Goal: Transaction & Acquisition: Book appointment/travel/reservation

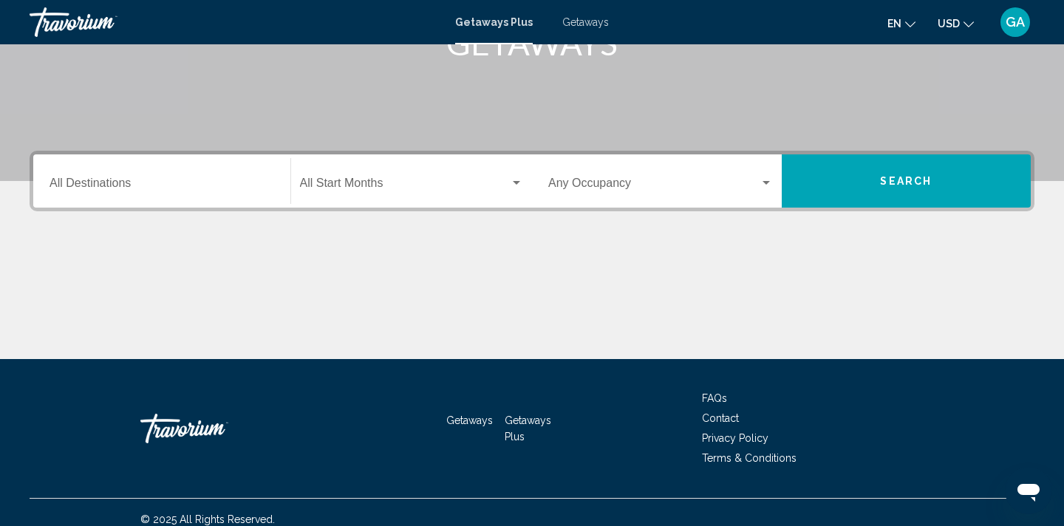
scroll to position [256, 0]
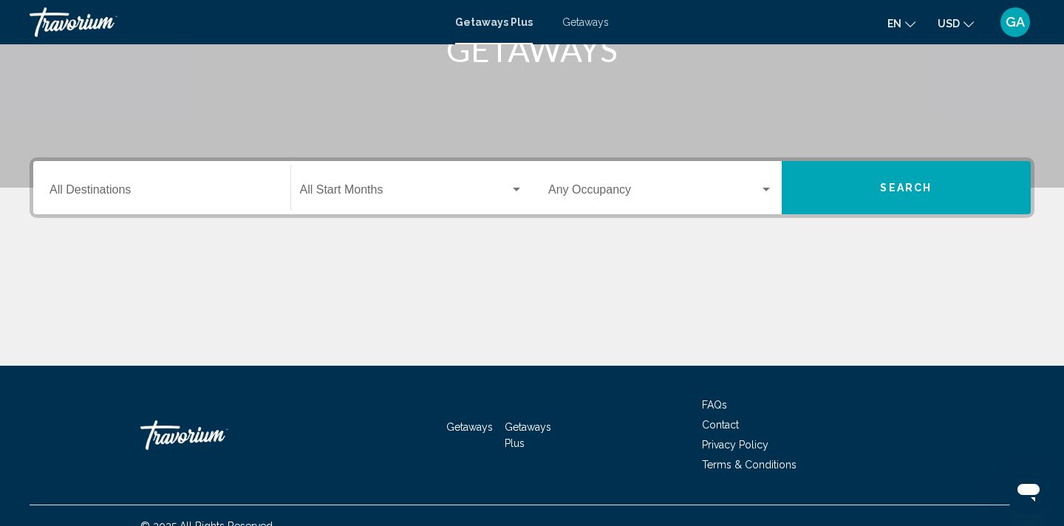
click at [86, 189] on input "Destination All Destinations" at bounding box center [162, 192] width 225 height 13
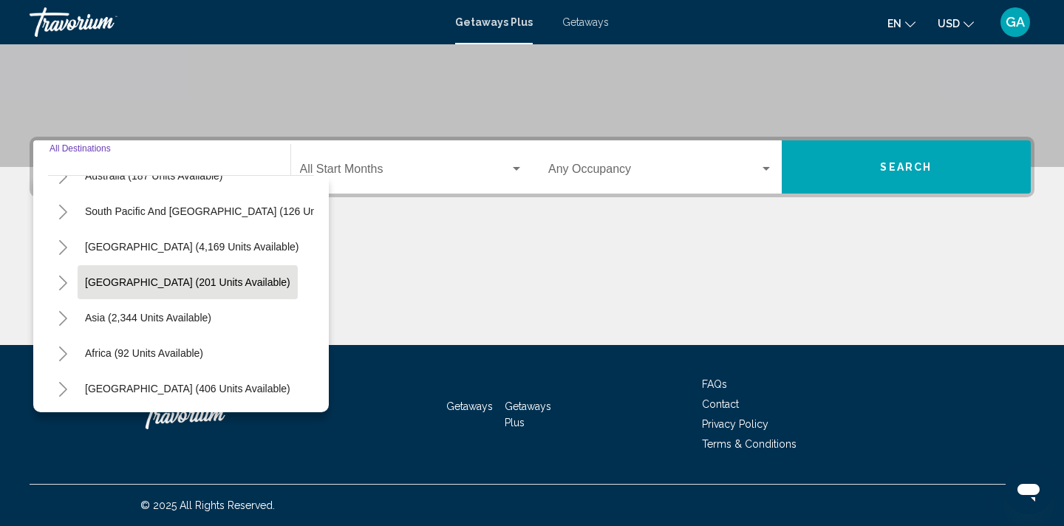
scroll to position [239, 0]
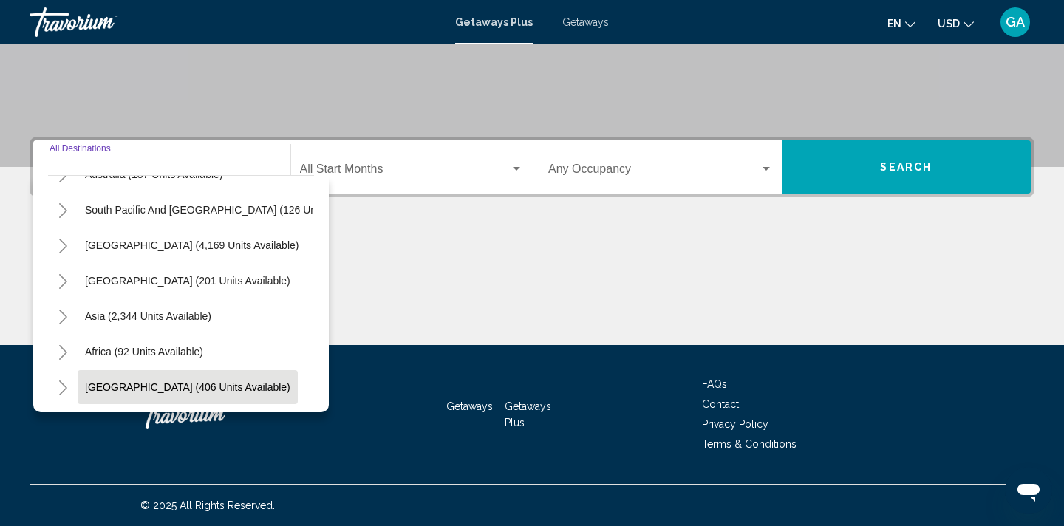
click at [139, 383] on span "[GEOGRAPHIC_DATA] (406 units available)" at bounding box center [187, 387] width 205 height 12
type input "**********"
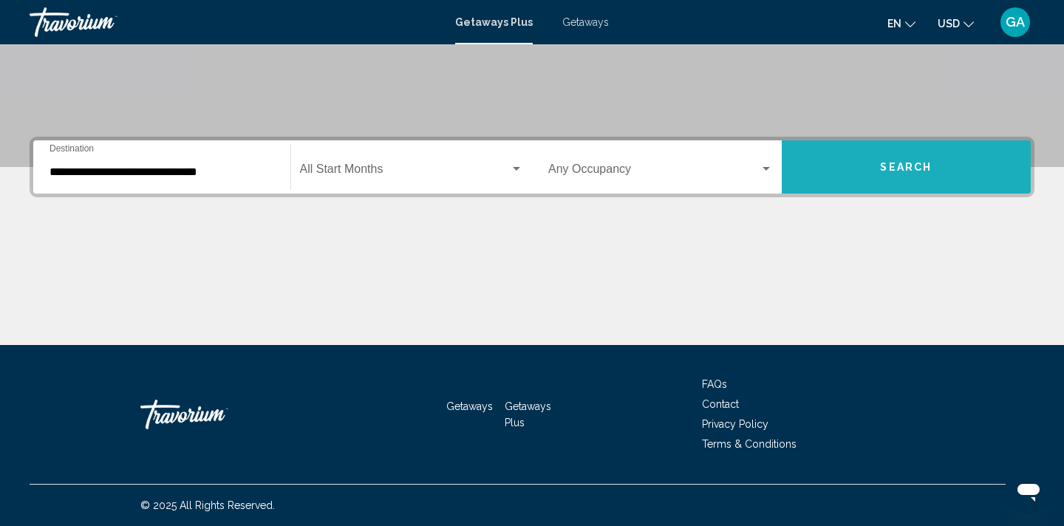
click at [913, 166] on span "Search" at bounding box center [906, 168] width 52 height 12
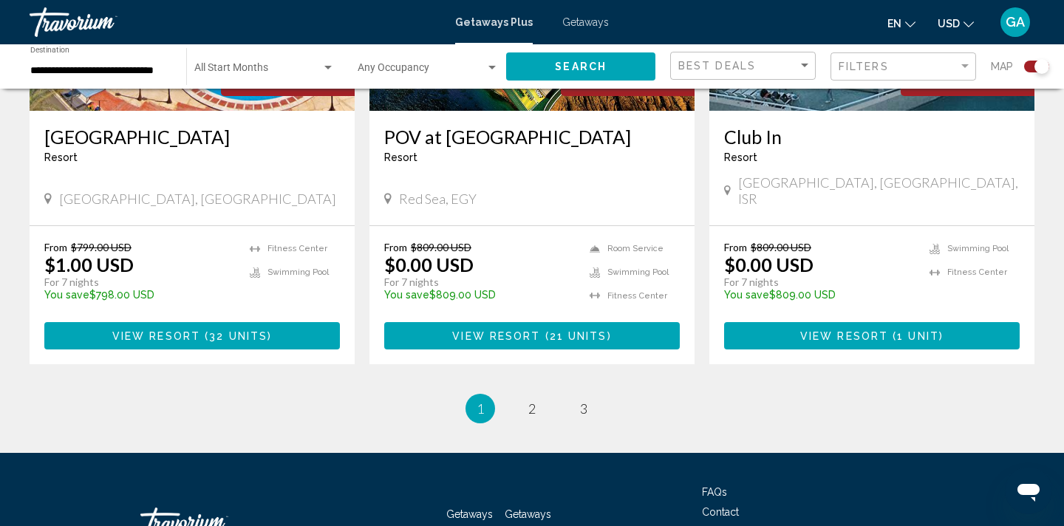
scroll to position [2352, 0]
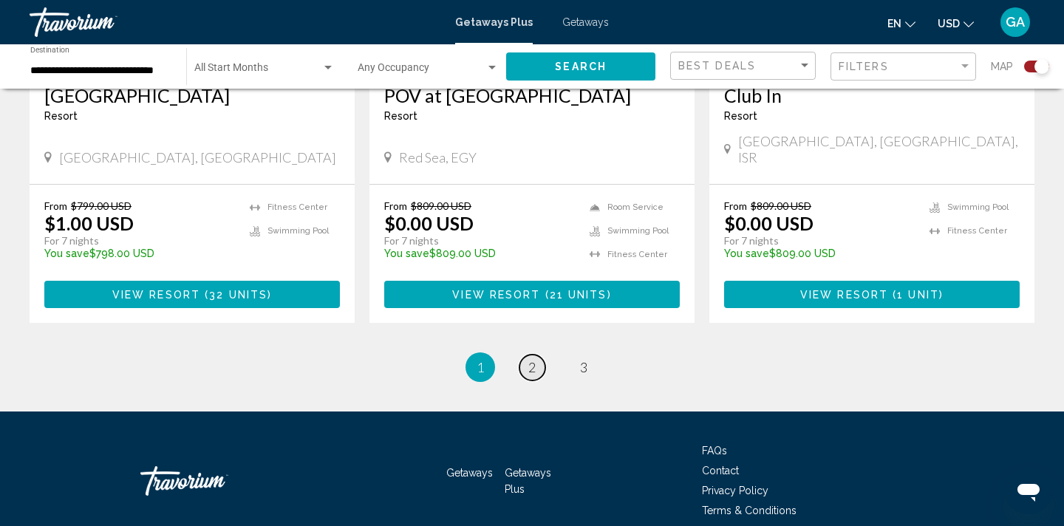
click at [531, 359] on span "2" at bounding box center [531, 367] width 7 height 16
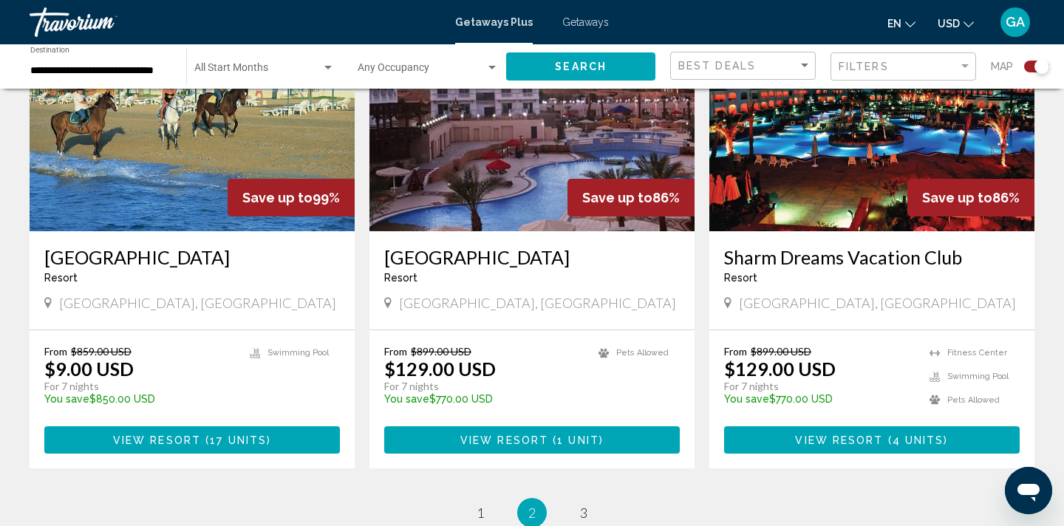
scroll to position [2177, 0]
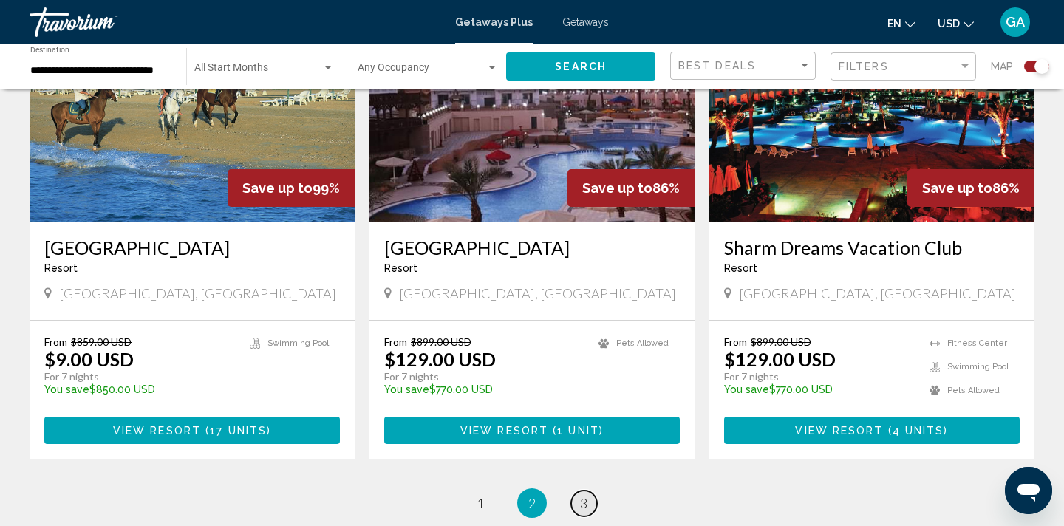
click at [585, 495] on span "3" at bounding box center [583, 503] width 7 height 16
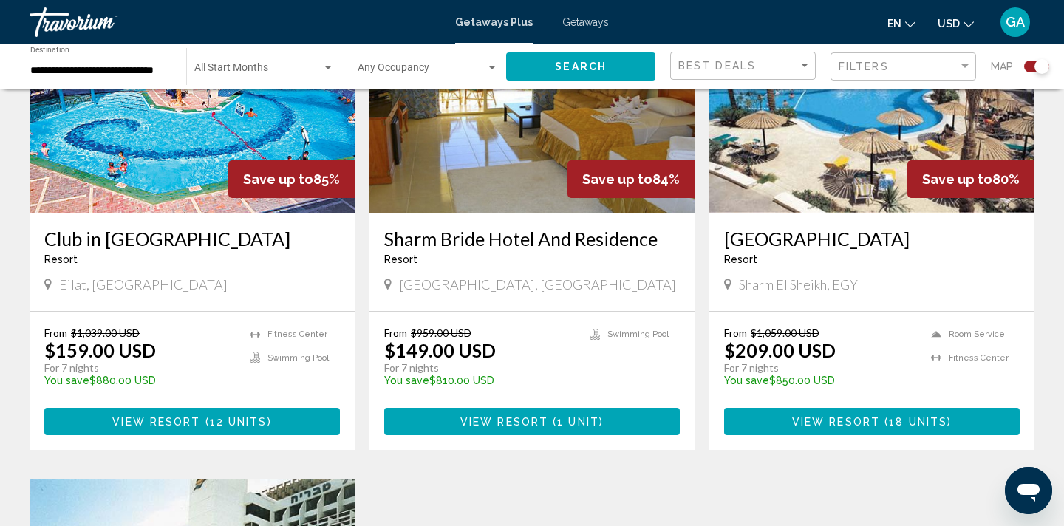
scroll to position [636, 0]
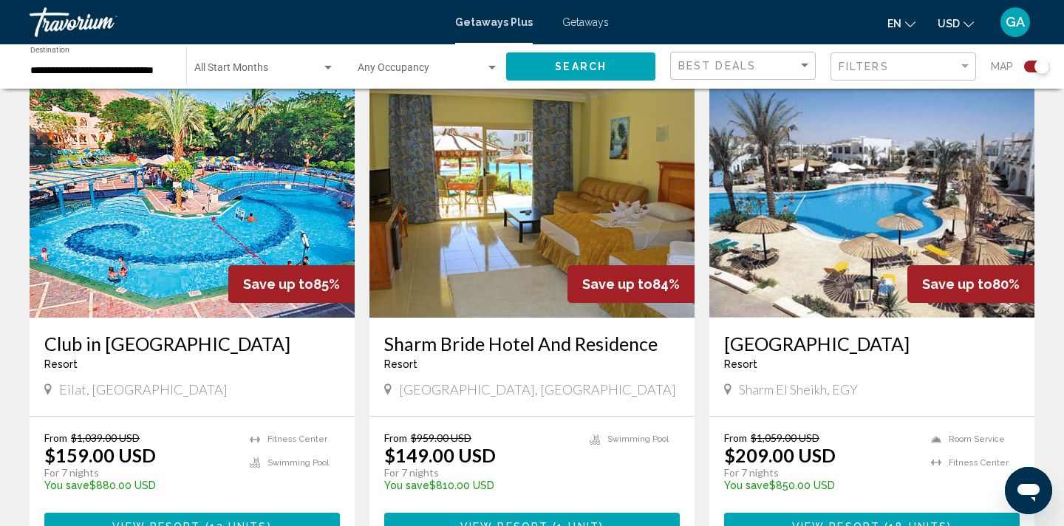
click at [583, 474] on div "From $959.00 USD $149.00 USD For 7 nights You save $810.00 USD temp 1 Swimming …" at bounding box center [532, 467] width 296 height 70
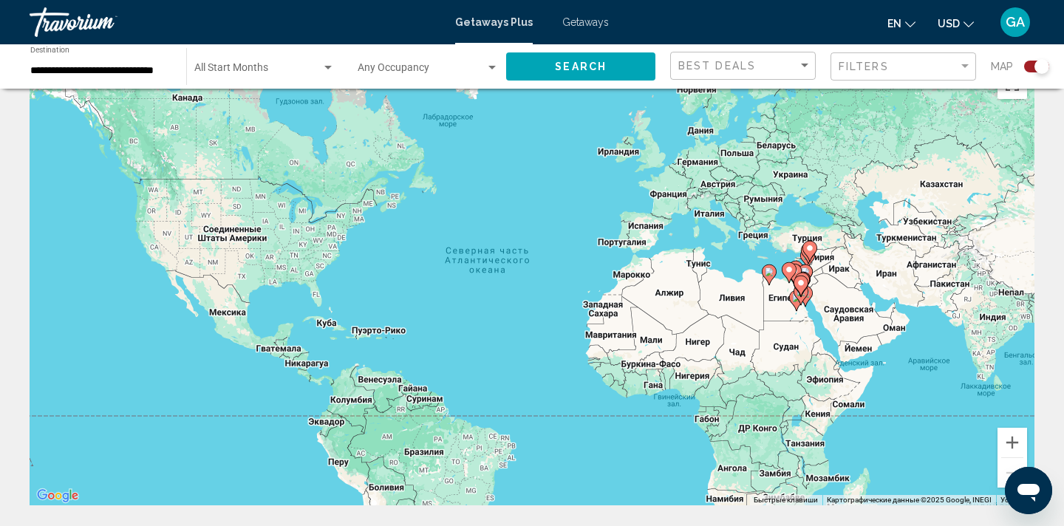
scroll to position [37, 0]
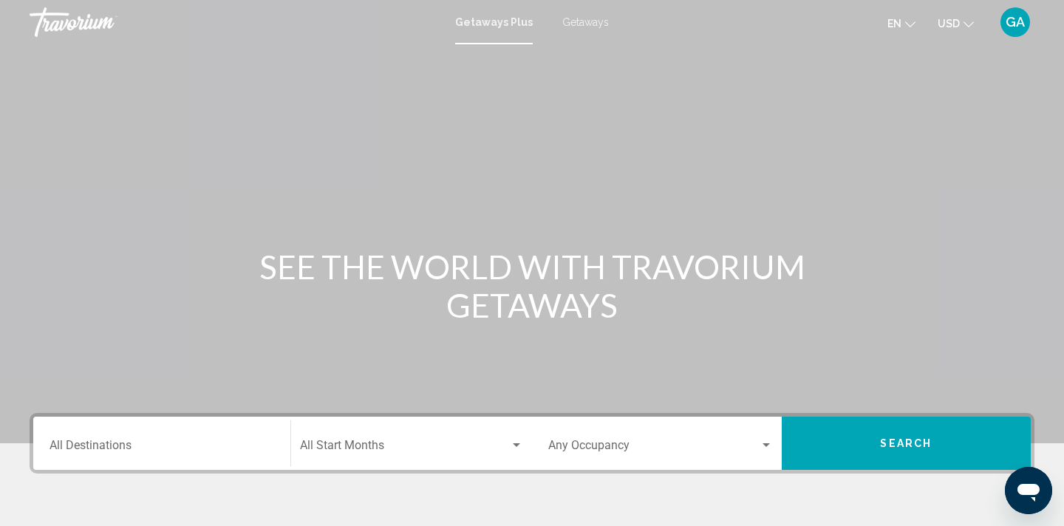
click at [139, 438] on div "Destination All Destinations" at bounding box center [162, 444] width 225 height 47
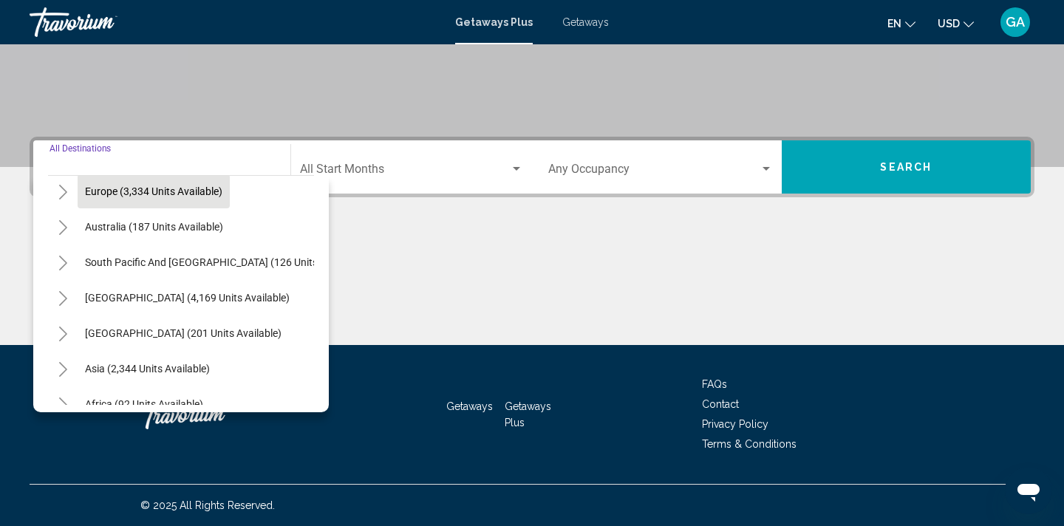
scroll to position [239, 0]
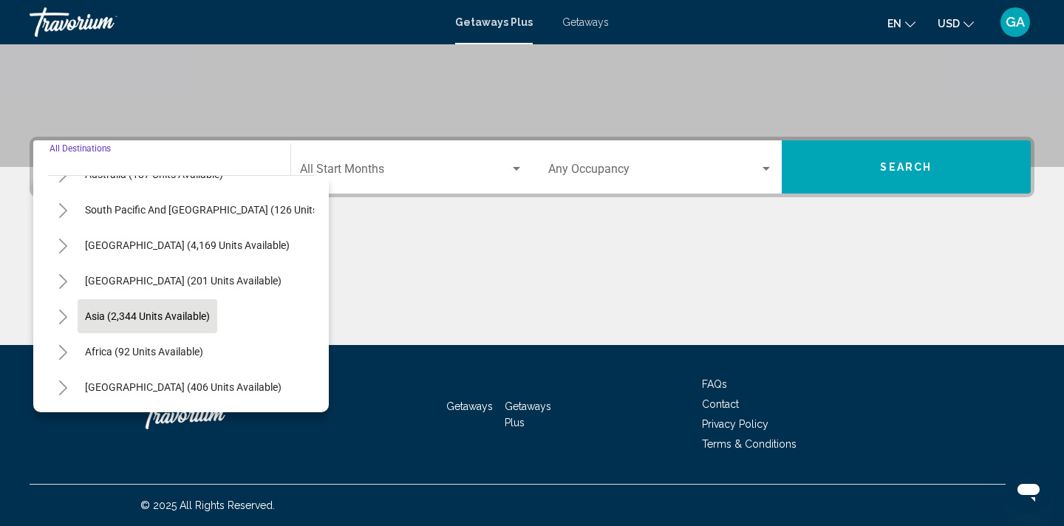
click at [161, 315] on span "Asia (2,344 units available)" at bounding box center [147, 316] width 125 height 12
type input "**********"
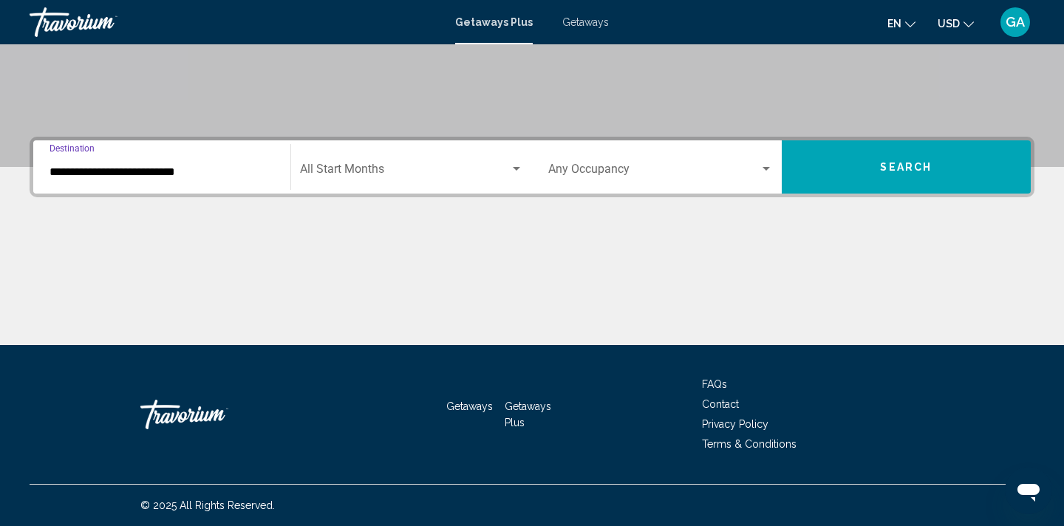
click at [884, 159] on button "Search" at bounding box center [907, 166] width 250 height 53
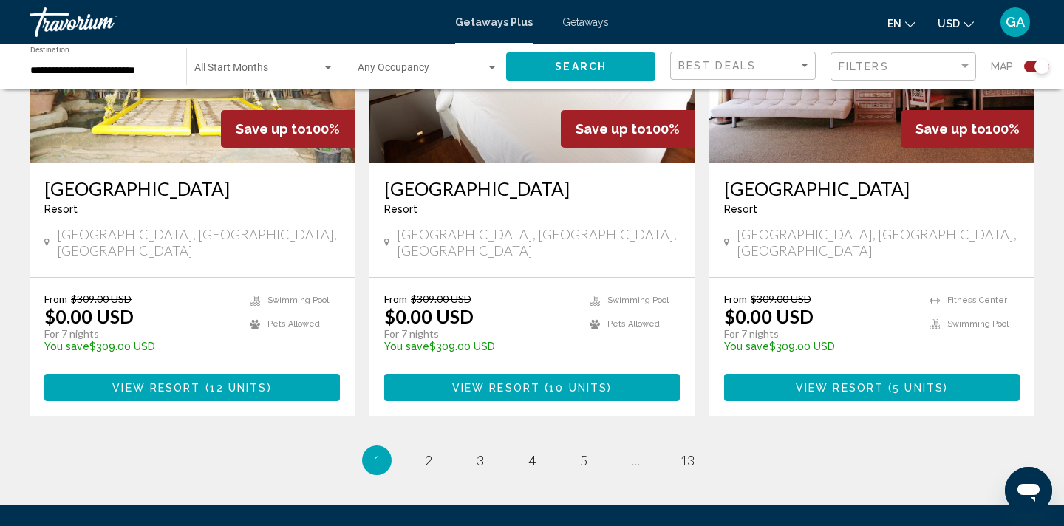
scroll to position [2298, 0]
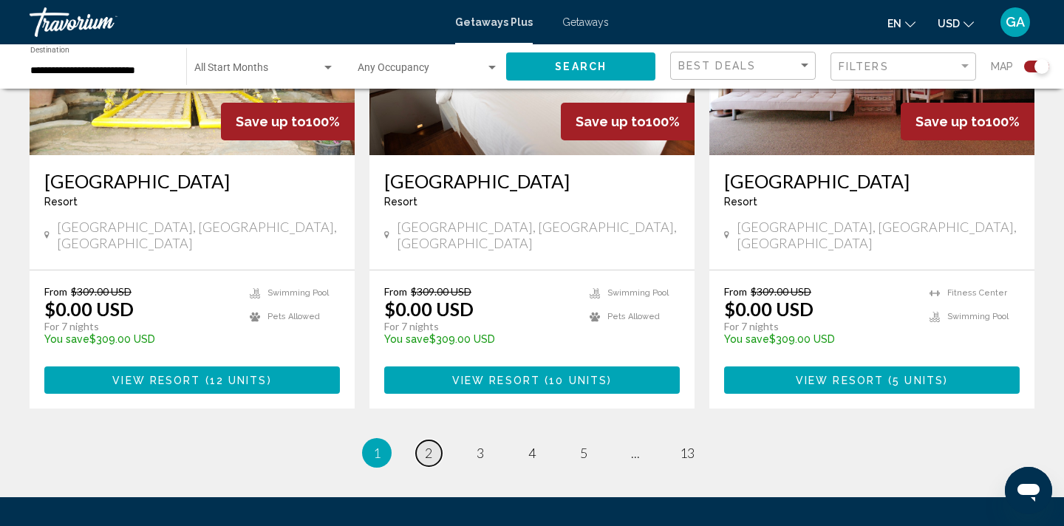
click at [434, 440] on link "page 2" at bounding box center [429, 453] width 26 height 26
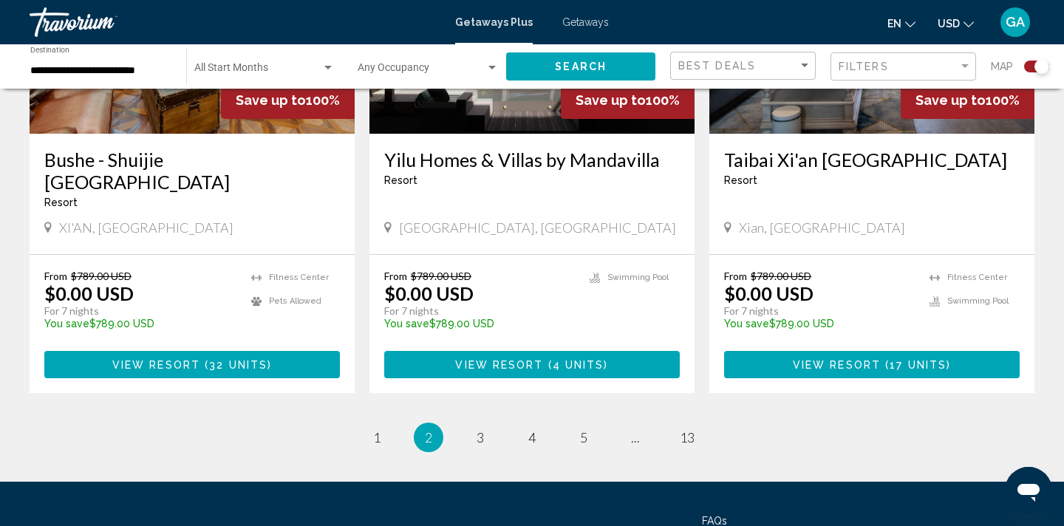
scroll to position [2321, 0]
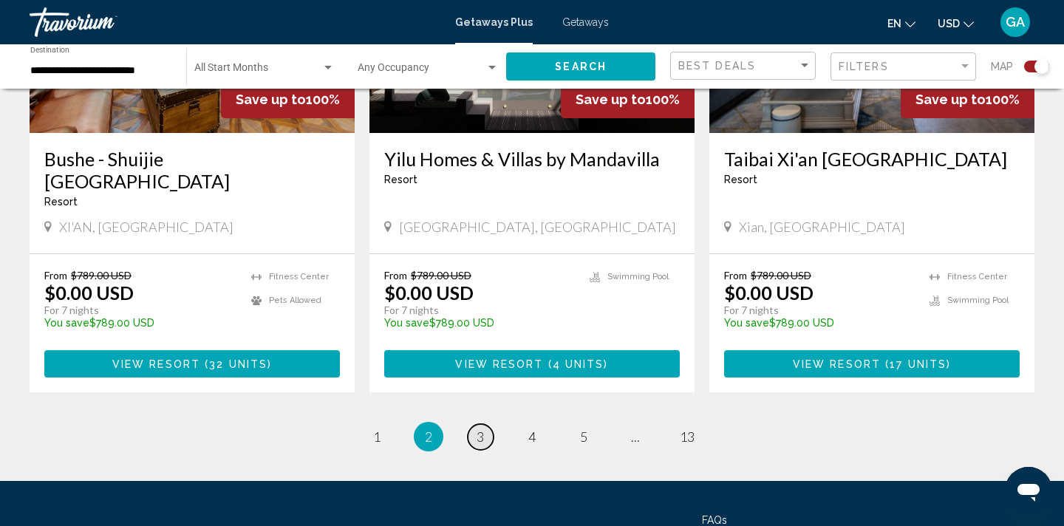
click at [484, 424] on link "page 3" at bounding box center [481, 437] width 26 height 26
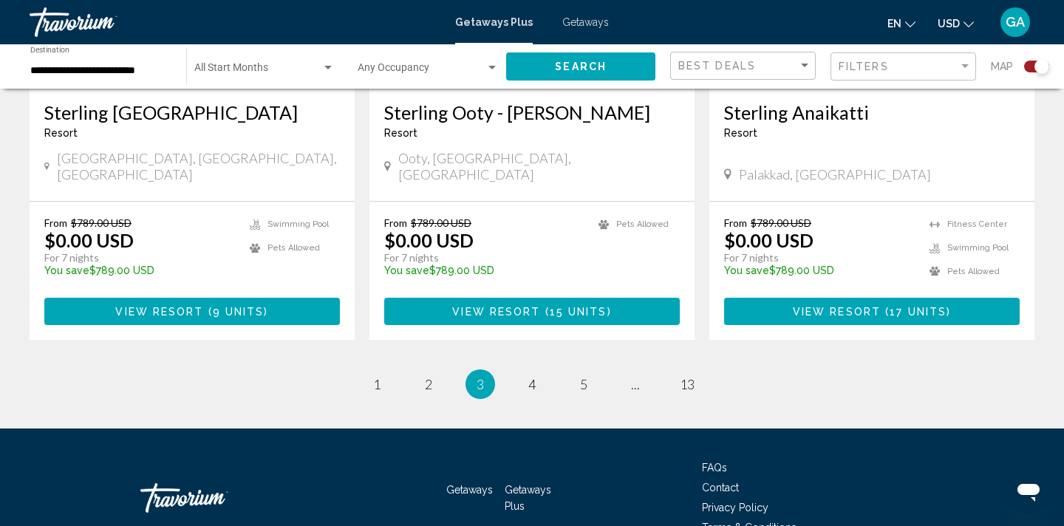
scroll to position [2355, 0]
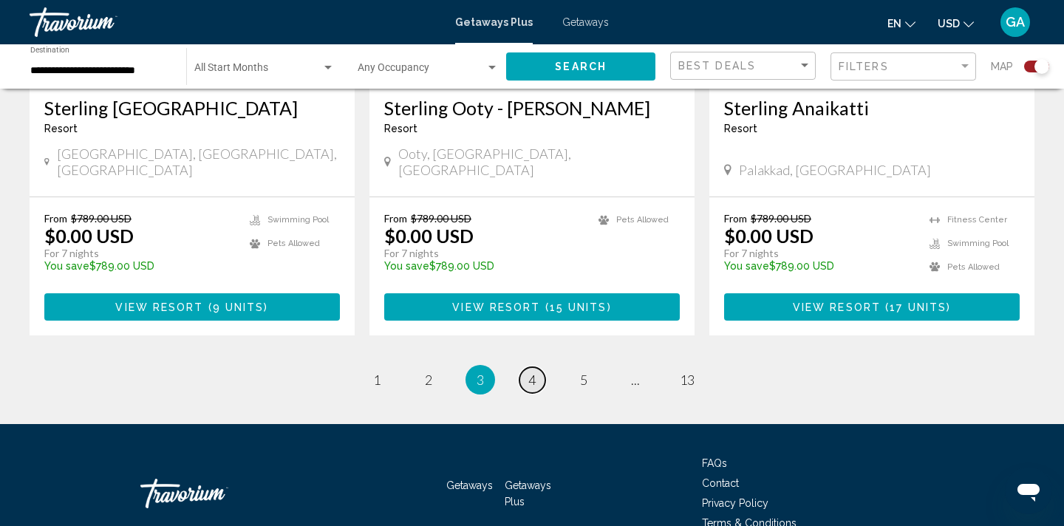
click at [531, 372] on span "4" at bounding box center [531, 380] width 7 height 16
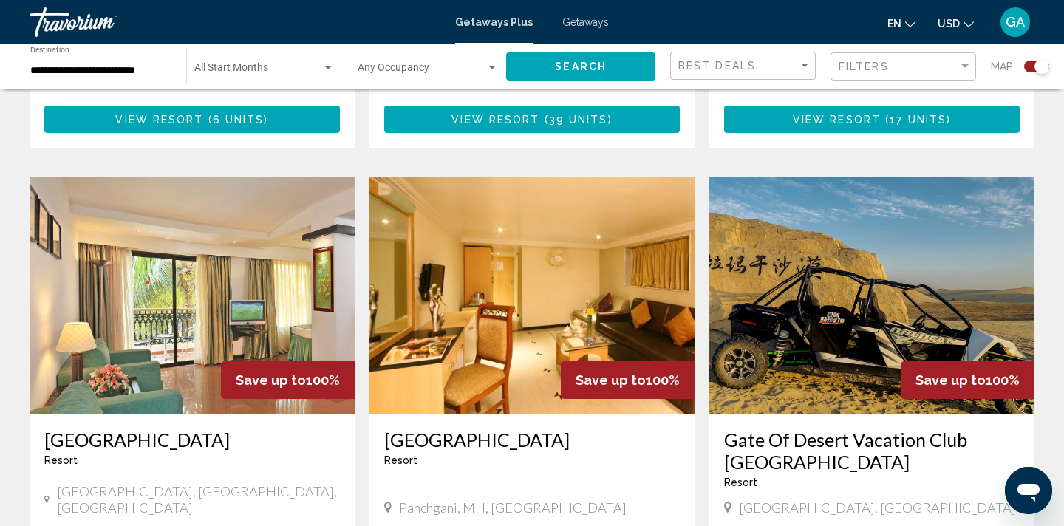
click at [531, 311] on img "Main content" at bounding box center [532, 295] width 325 height 236
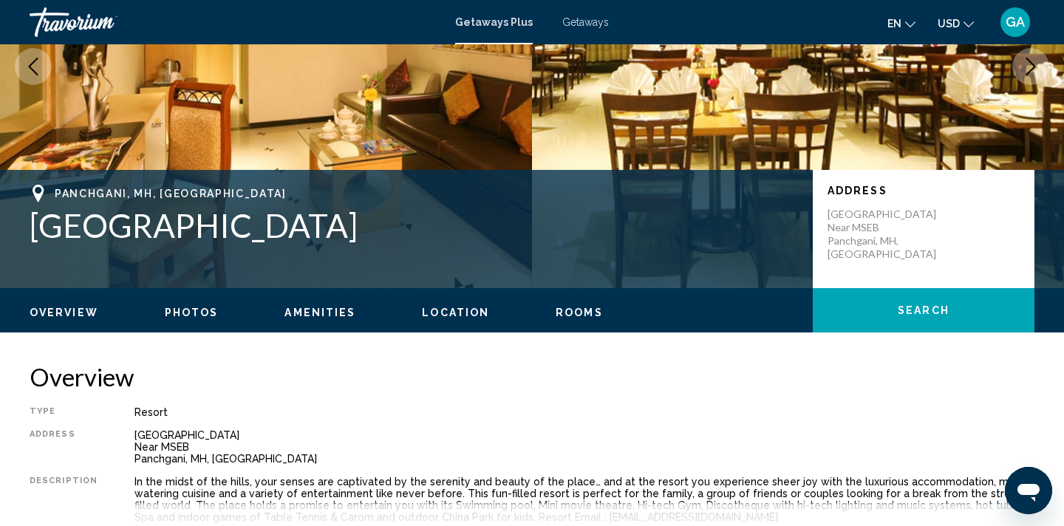
scroll to position [209, 0]
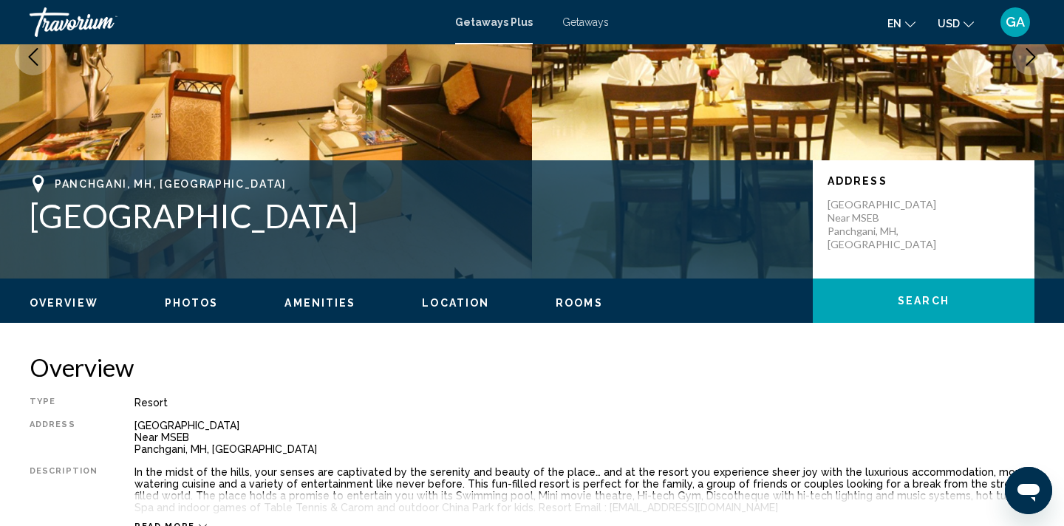
click at [531, 311] on div "Overview Photos Amenities Location Rooms Search" at bounding box center [532, 302] width 1064 height 46
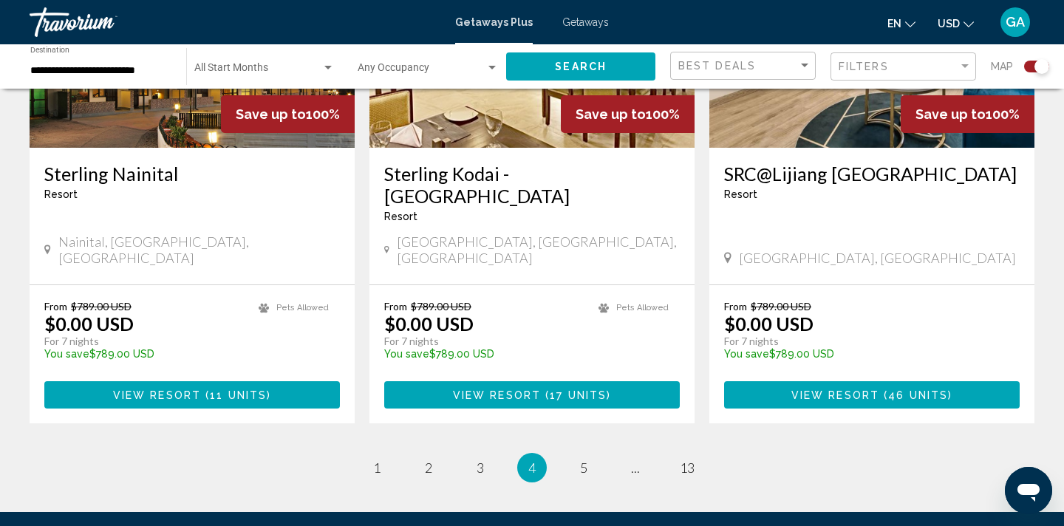
scroll to position [2340, 0]
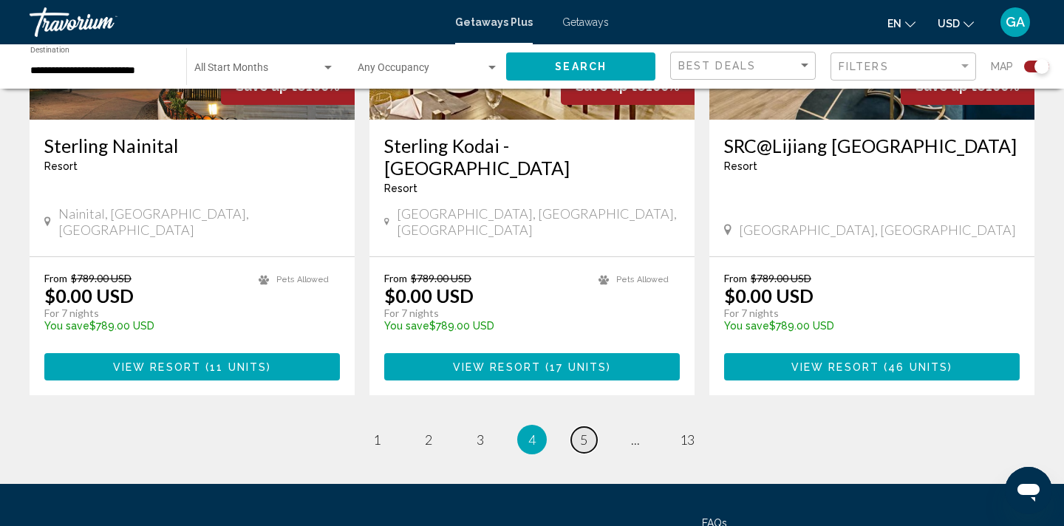
click at [580, 432] on span "5" at bounding box center [583, 440] width 7 height 16
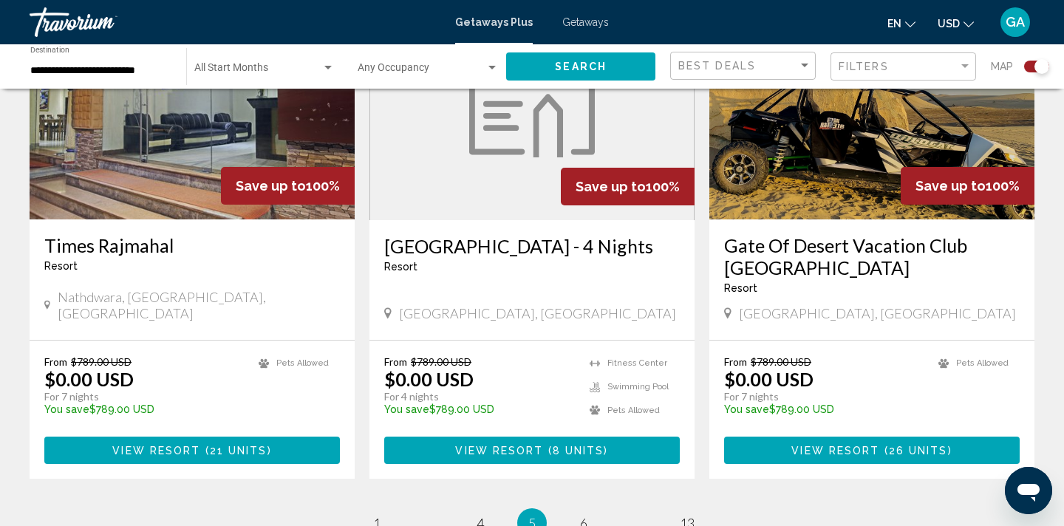
scroll to position [2194, 0]
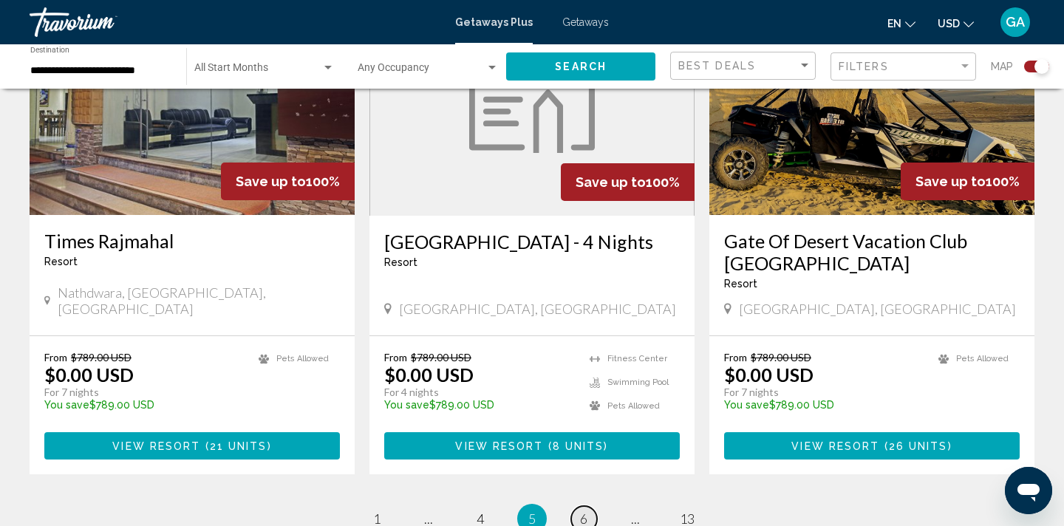
click at [590, 506] on link "page 6" at bounding box center [584, 519] width 26 height 26
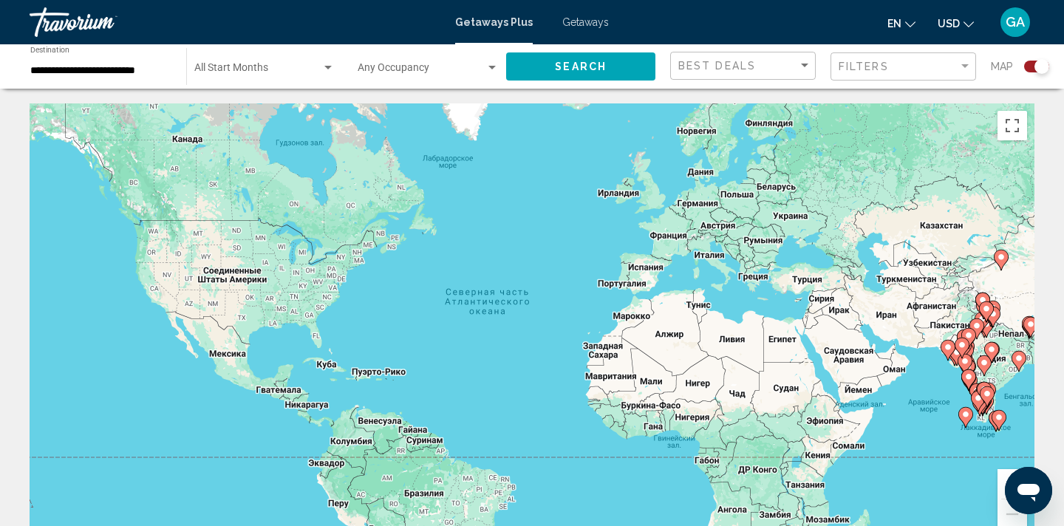
click at [590, 445] on div "Чтобы активировать перетаскивание с помощью клавиатуры, нажмите Alt + Ввод. Пос…" at bounding box center [532, 324] width 1005 height 443
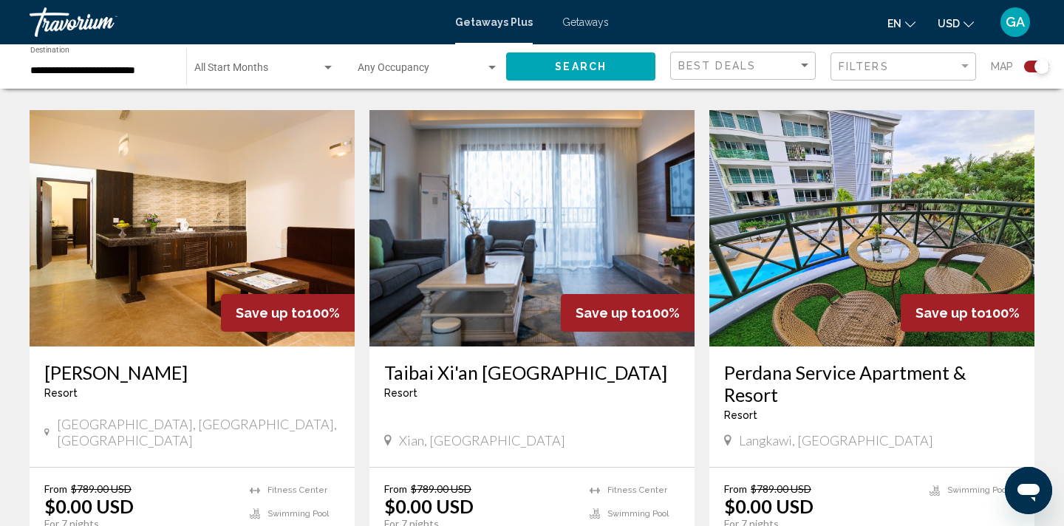
scroll to position [1544, 0]
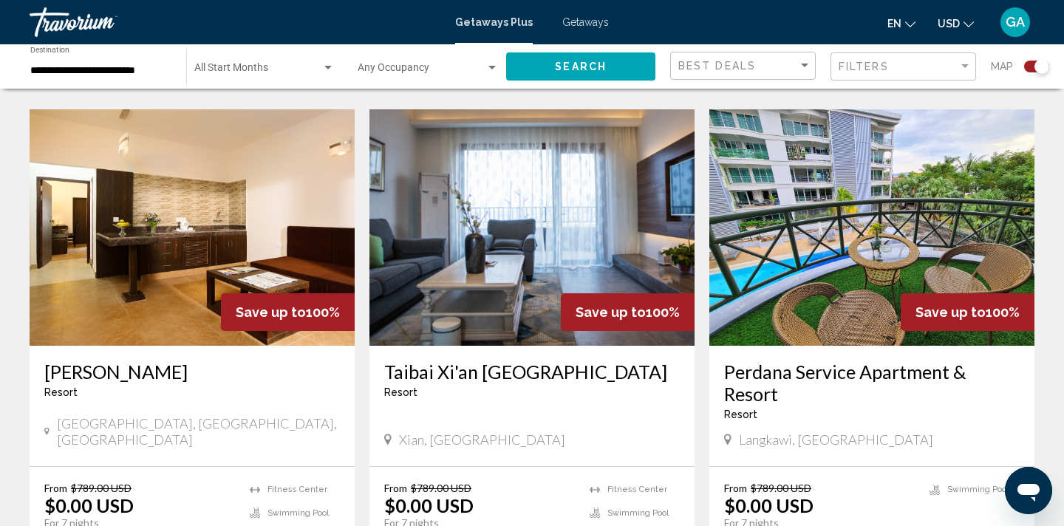
click at [590, 467] on div "From $789.00 USD $0.00 USD For 7 nights You save $789.00 USD temp [GEOGRAPHIC_D…" at bounding box center [532, 536] width 325 height 138
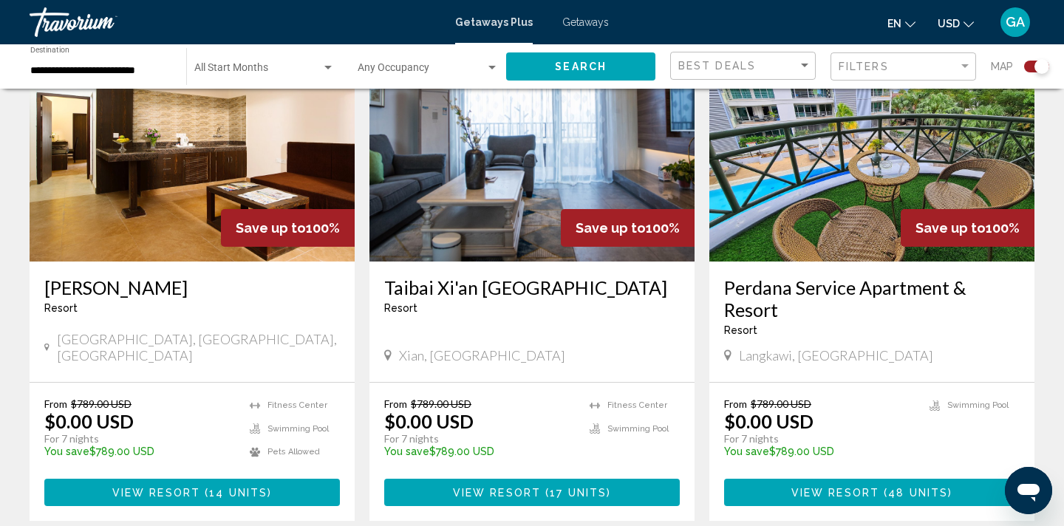
scroll to position [1633, 0]
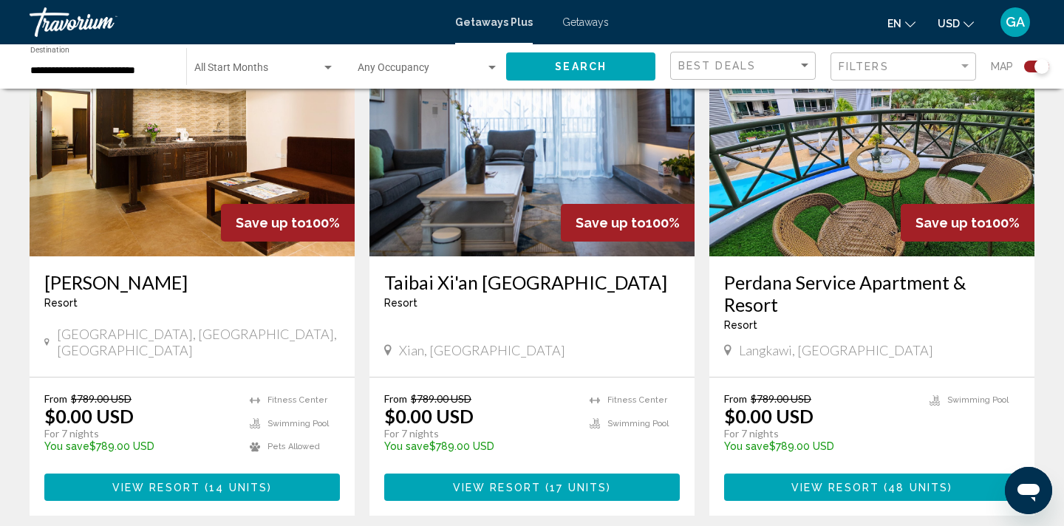
click at [861, 271] on h3 "Perdana Service Apartment & Resort" at bounding box center [872, 293] width 296 height 44
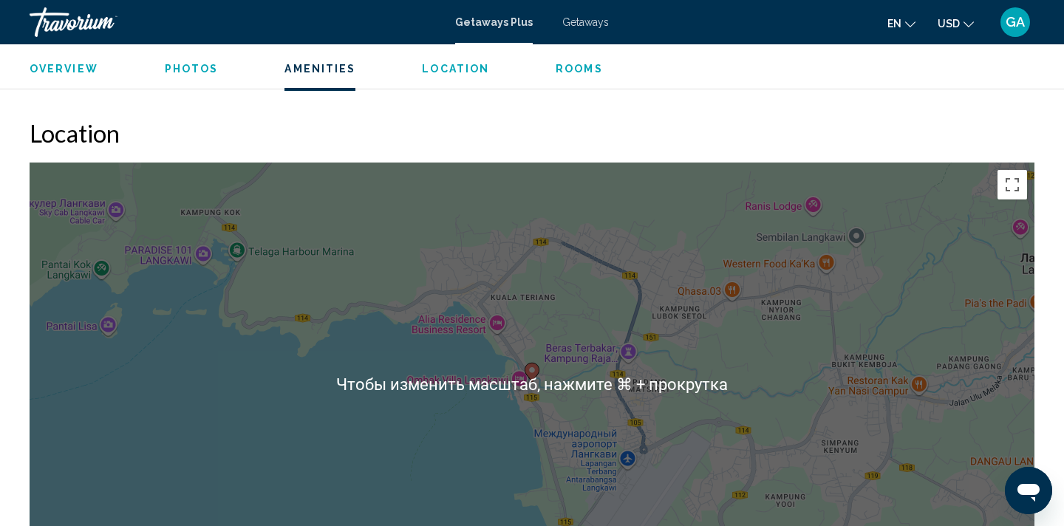
scroll to position [1811, 0]
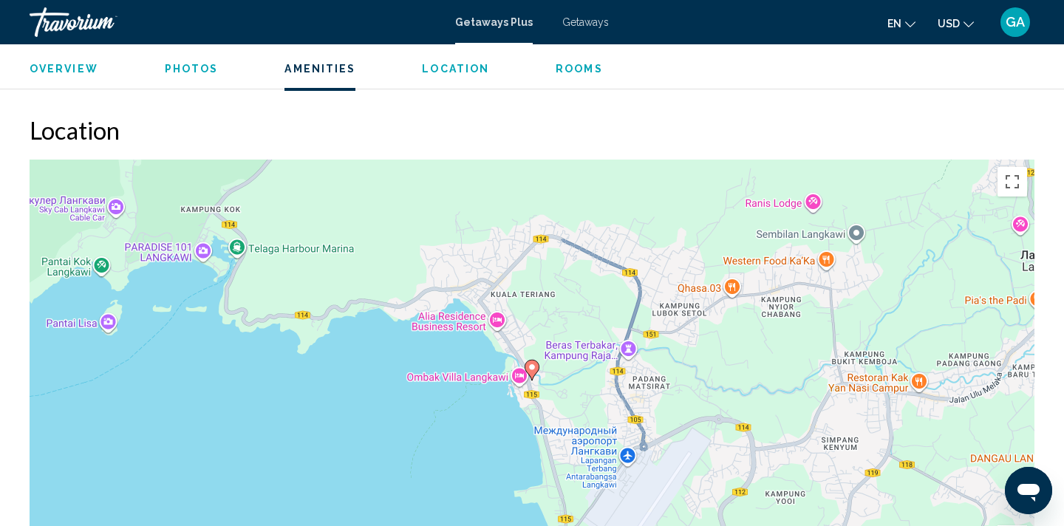
click at [757, 234] on div "Чтобы активировать перетаскивание с помощью клавиатуры, нажмите Alt + Ввод. Пос…" at bounding box center [532, 381] width 1005 height 443
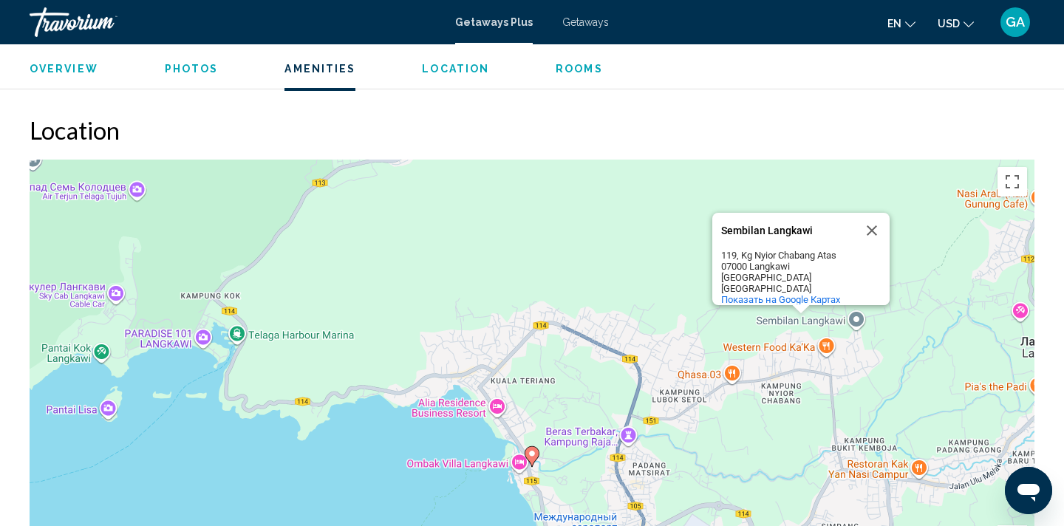
click at [399, 445] on div "Чтобы активировать перетаскивание с помощью клавиатуры, нажмите Alt + Ввод. Пос…" at bounding box center [532, 381] width 1005 height 443
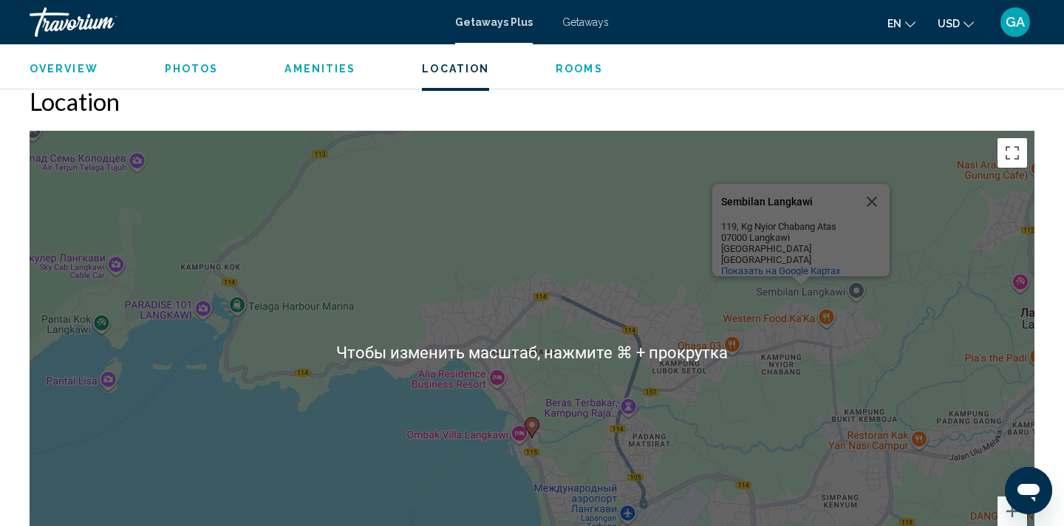
scroll to position [1846, 0]
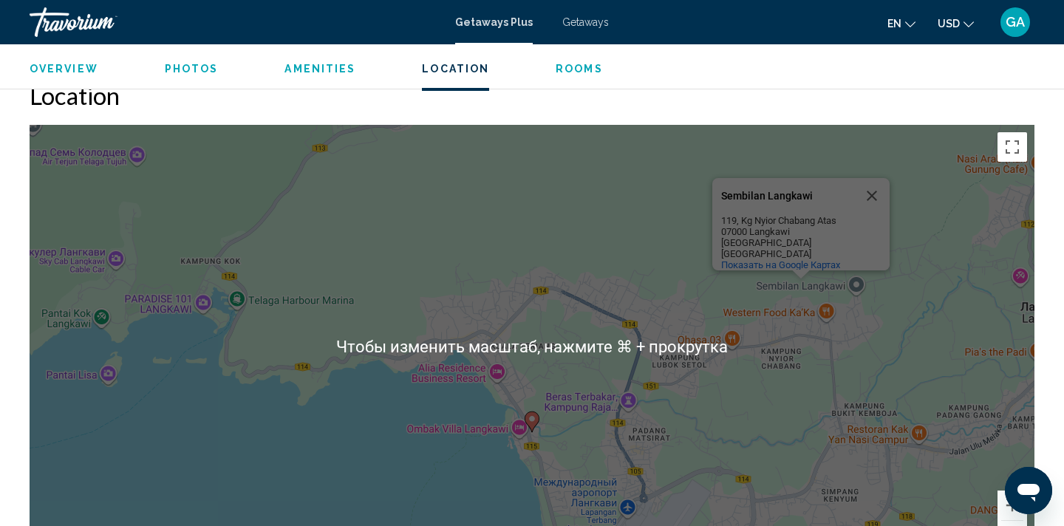
click at [399, 445] on div "Чтобы активировать перетаскивание с помощью клавиатуры, нажмите Alt + Ввод. Пос…" at bounding box center [532, 346] width 1005 height 443
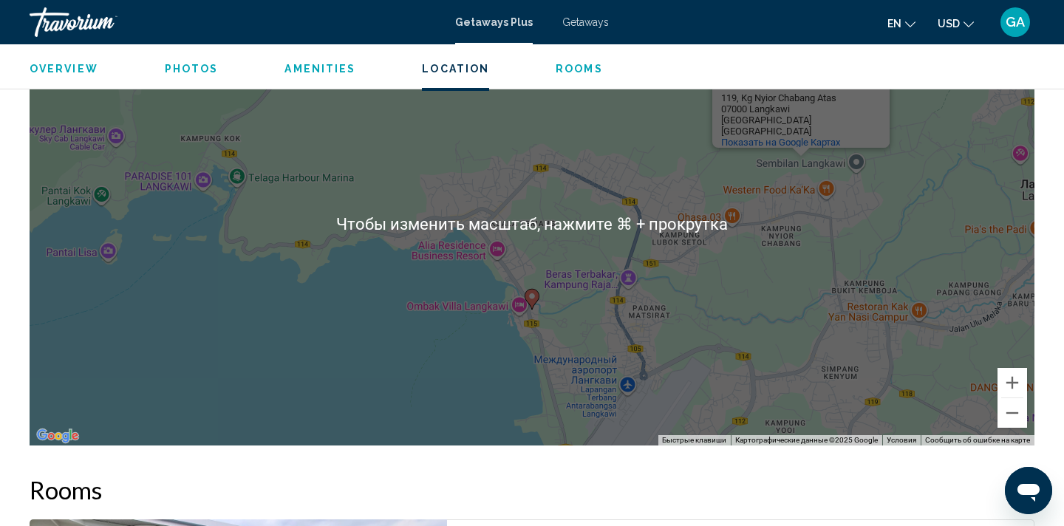
scroll to position [1975, 0]
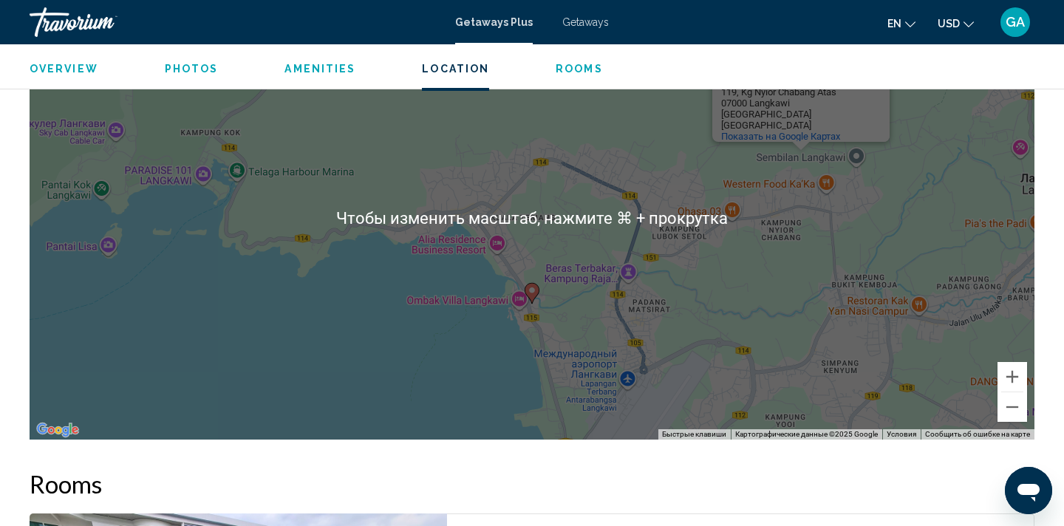
click at [414, 381] on div "Чтобы активировать перетаскивание с помощью клавиатуры, нажмите Alt + Ввод. Пос…" at bounding box center [532, 217] width 1005 height 443
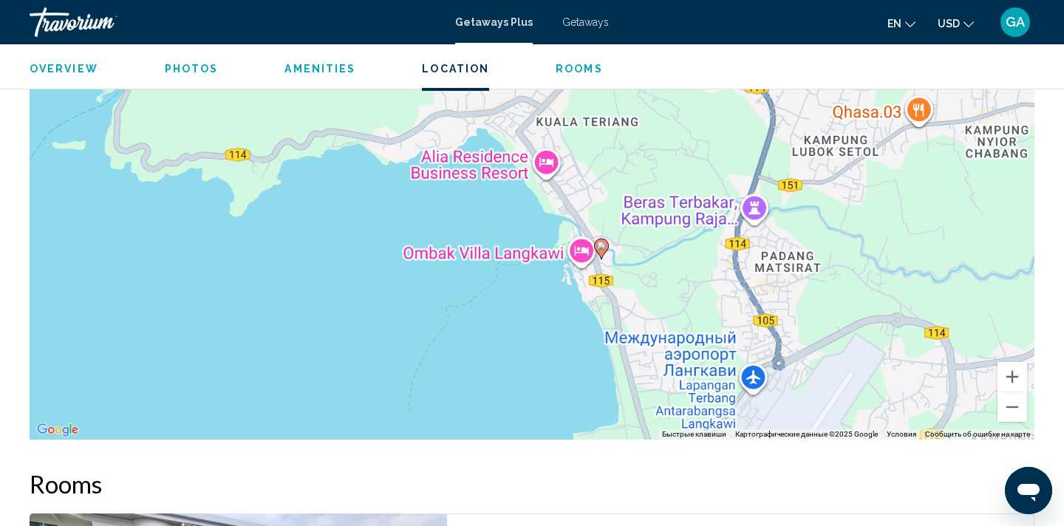
click at [414, 381] on div "Чтобы активировать перетаскивание с помощью клавиатуры, нажмите Alt + Ввод. Пос…" at bounding box center [532, 217] width 1005 height 443
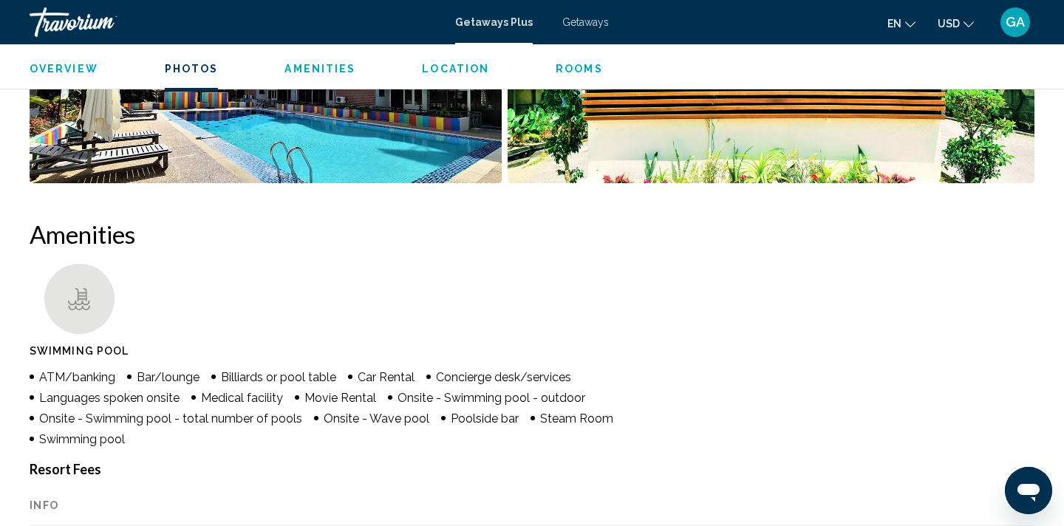
scroll to position [897, 0]
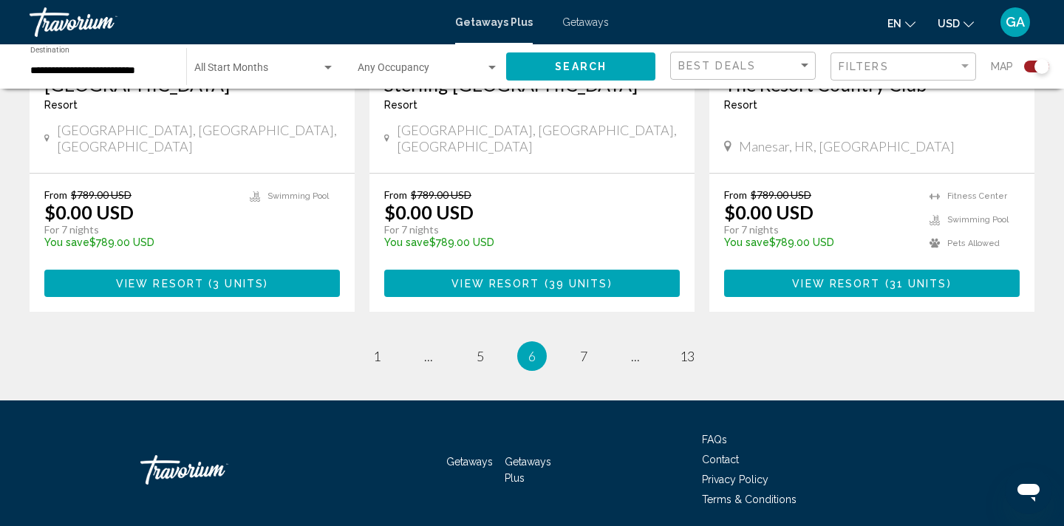
scroll to position [2358, 0]
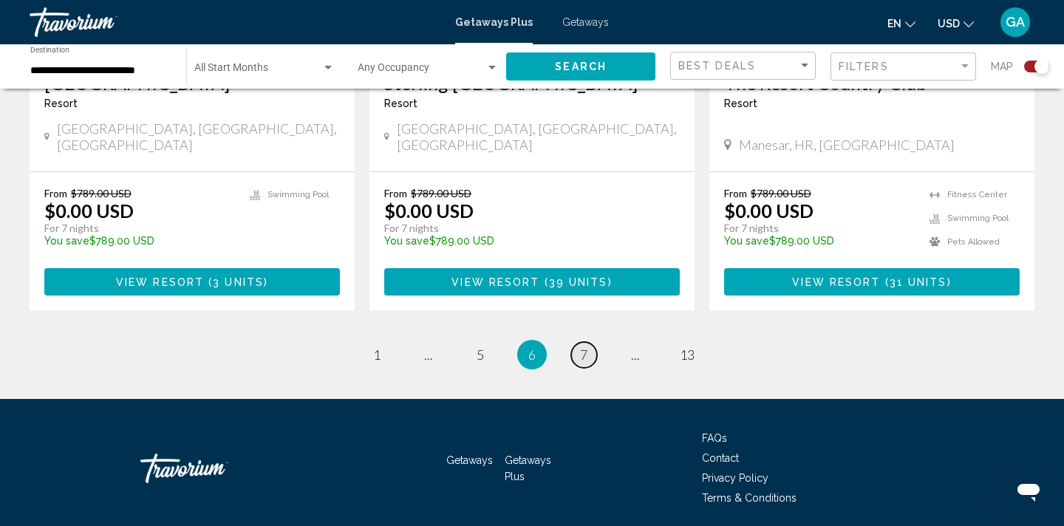
click at [590, 342] on link "page 7" at bounding box center [584, 355] width 26 height 26
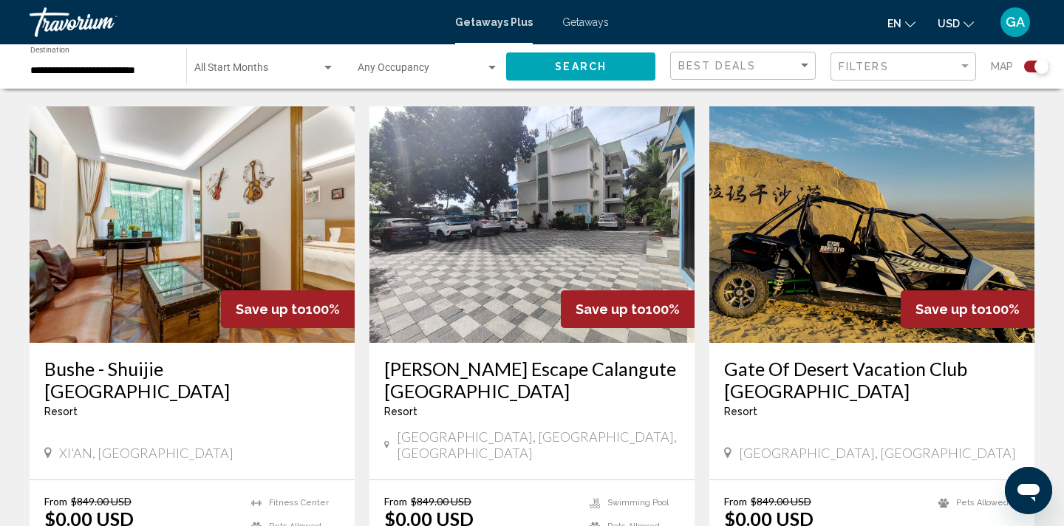
scroll to position [2085, 0]
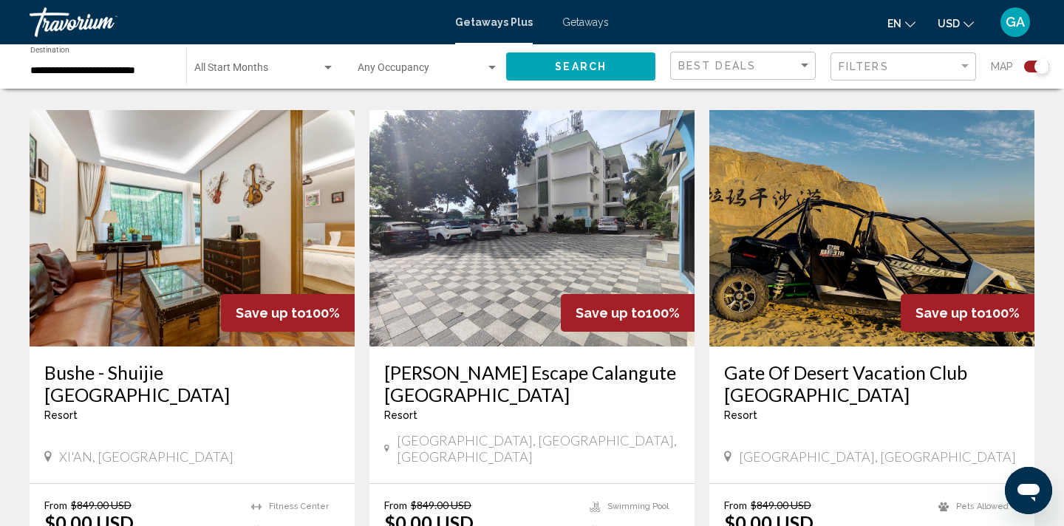
click at [213, 233] on img "Main content" at bounding box center [192, 228] width 325 height 236
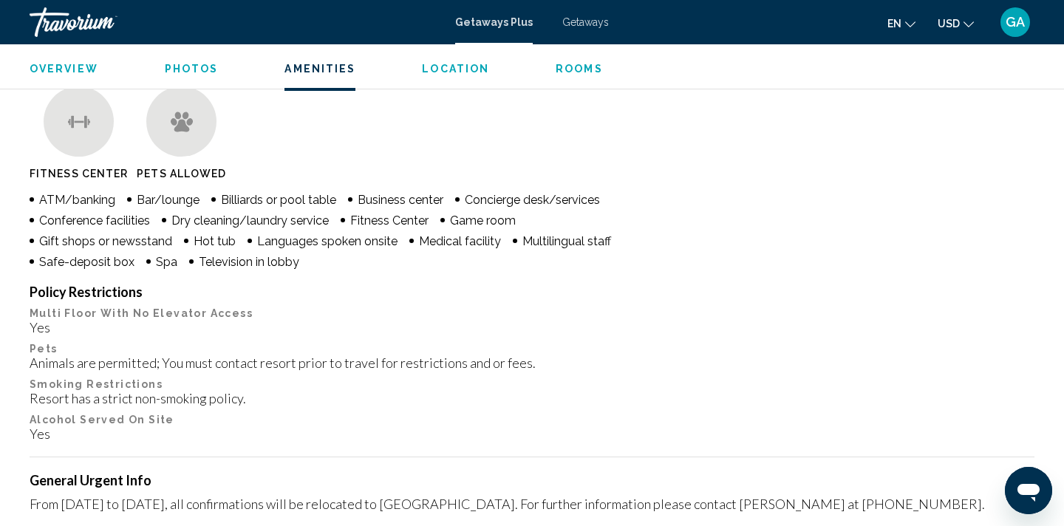
scroll to position [1171, 0]
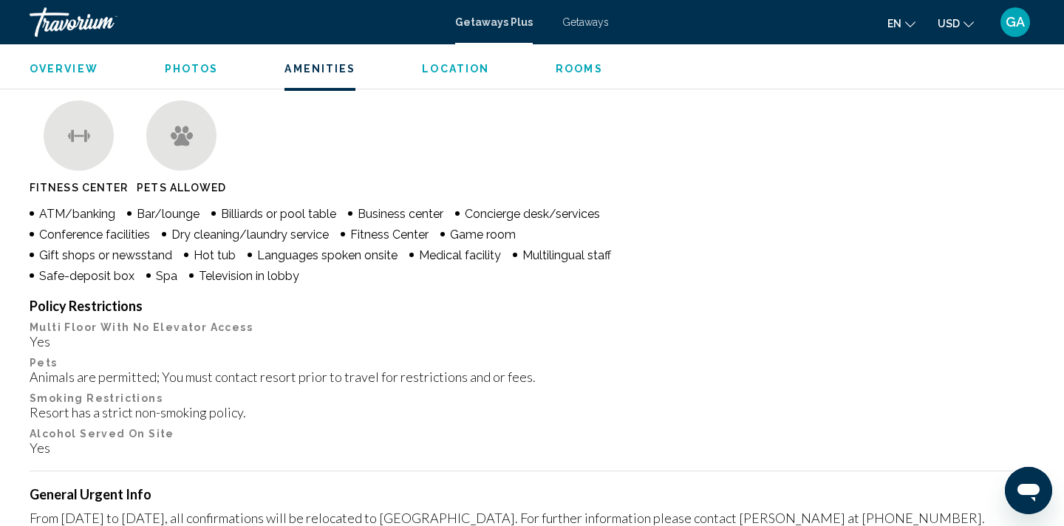
click at [534, 259] on ul "ATM/banking Bar/lounge Billiards or pool table Business center Concierge desk/s…" at bounding box center [331, 244] width 603 height 78
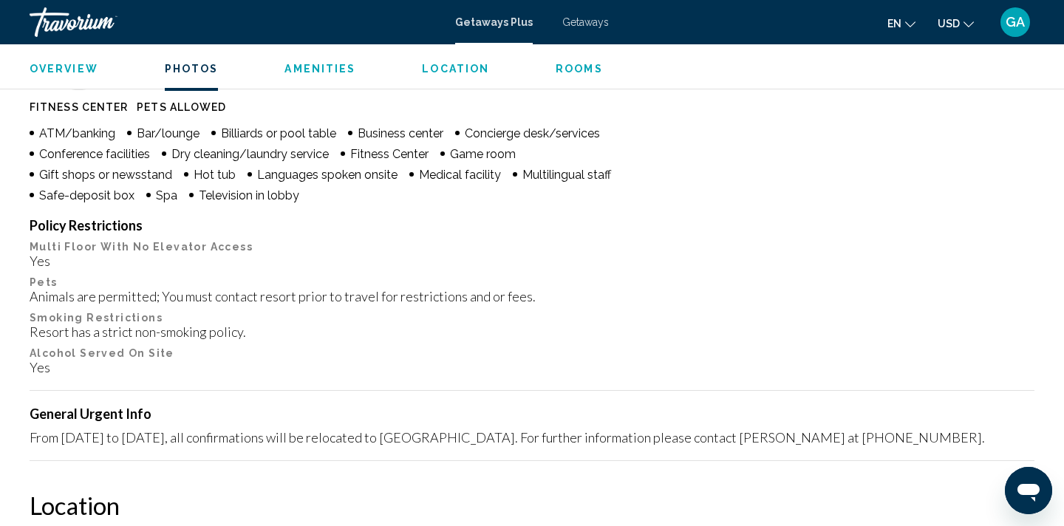
scroll to position [1041, 0]
